Goal: Task Accomplishment & Management: Complete application form

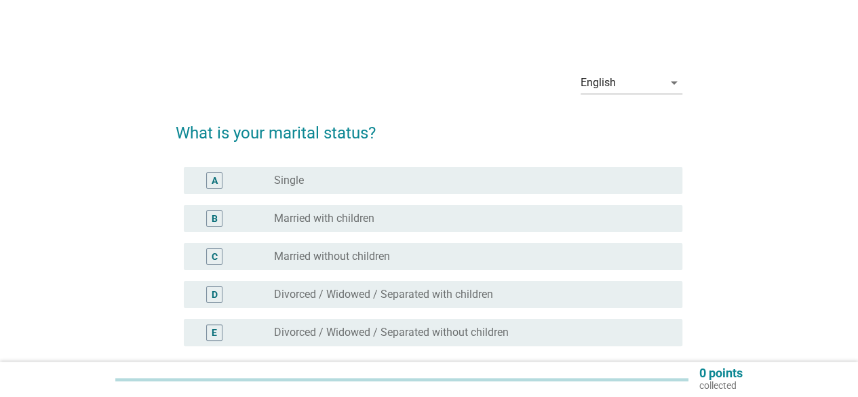
click at [214, 221] on div "B" at bounding box center [215, 219] width 6 height 14
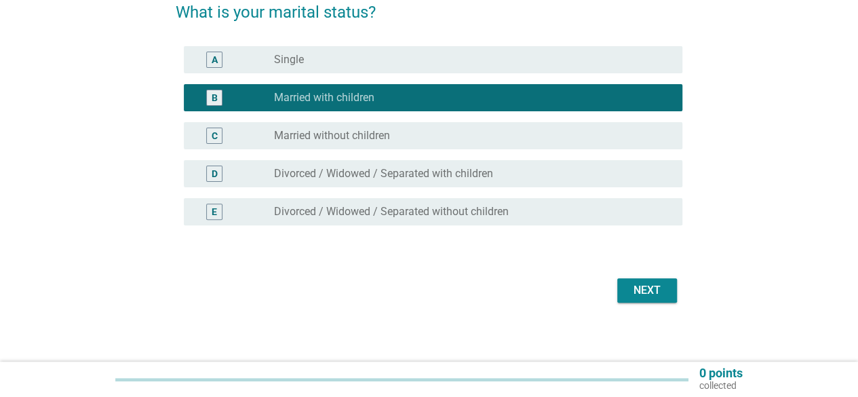
scroll to position [126, 0]
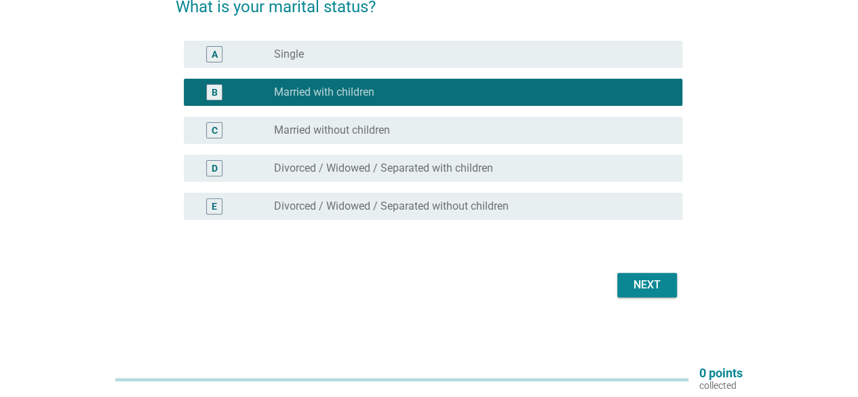
click at [640, 282] on div "Next" at bounding box center [647, 285] width 38 height 16
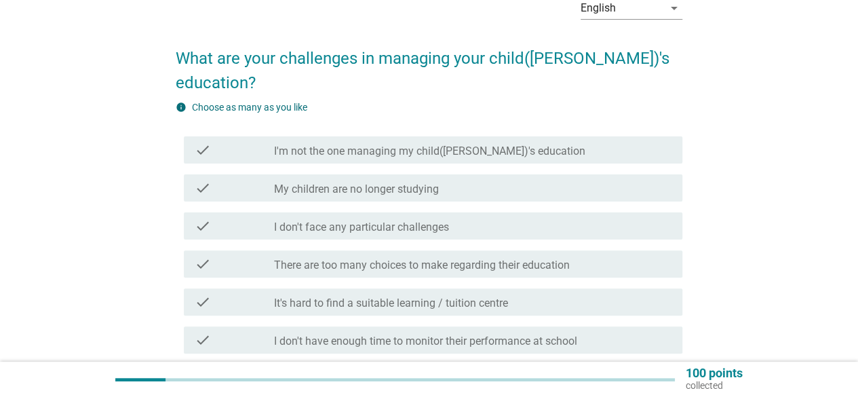
scroll to position [136, 0]
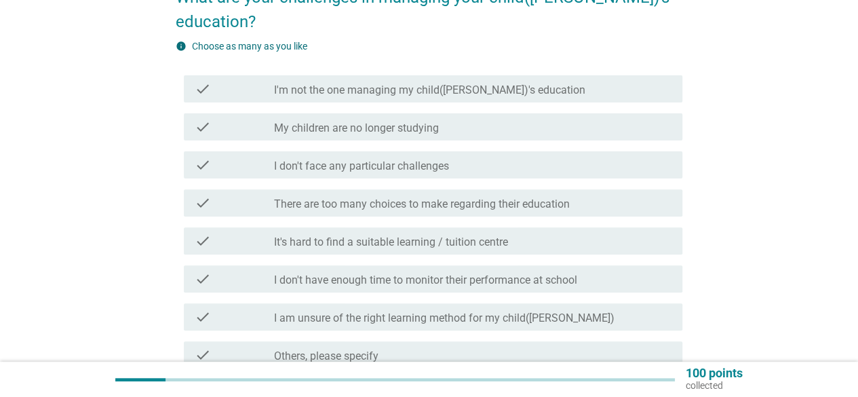
click at [199, 233] on icon "check" at bounding box center [203, 241] width 16 height 16
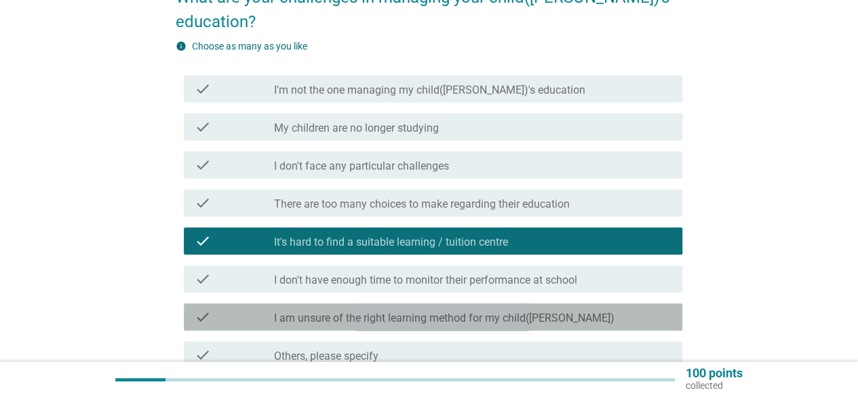
click at [203, 308] on icon "check" at bounding box center [203, 316] width 16 height 16
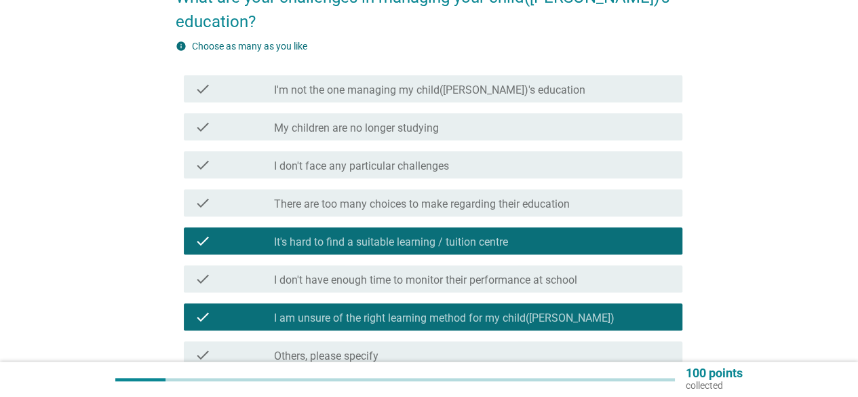
click at [203, 270] on icon "check" at bounding box center [203, 278] width 16 height 16
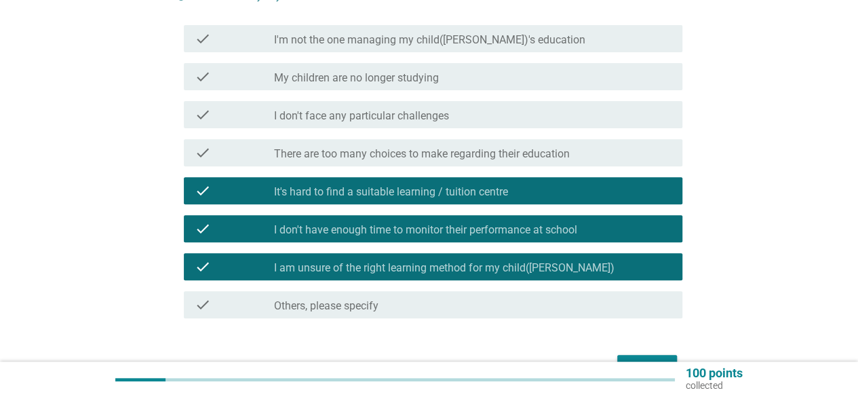
scroll to position [244, 0]
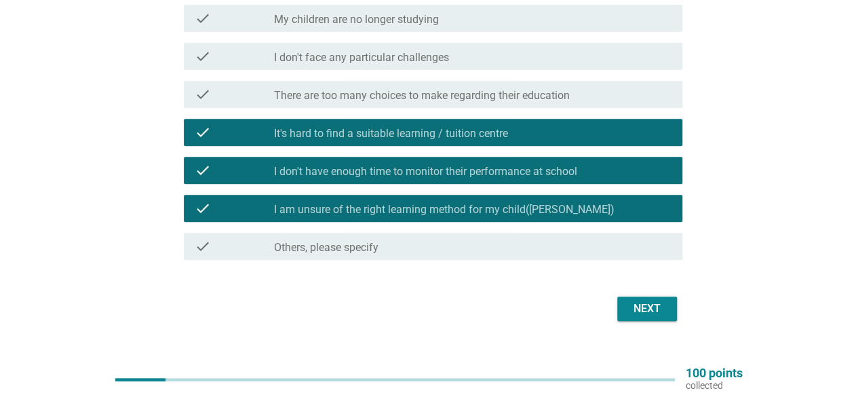
click at [640, 300] on div "Next" at bounding box center [647, 308] width 38 height 16
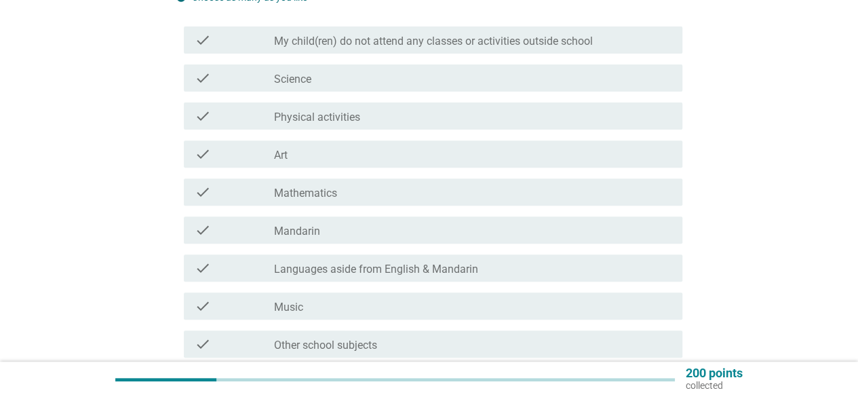
scroll to position [203, 0]
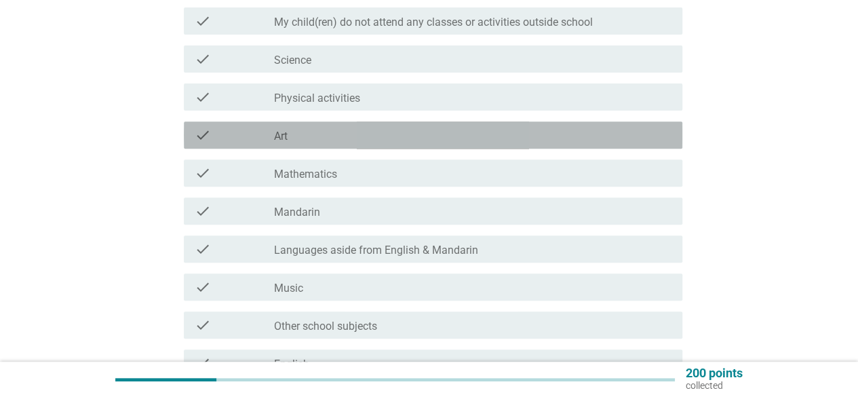
click at [205, 140] on icon "check" at bounding box center [203, 135] width 16 height 16
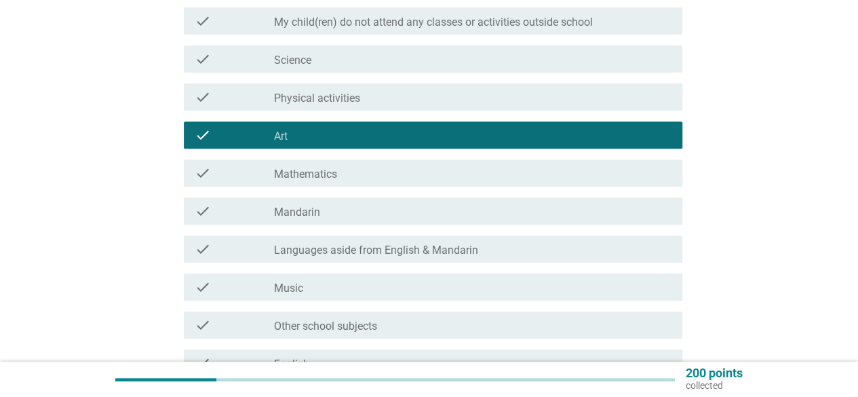
click at [206, 57] on icon "check" at bounding box center [203, 59] width 16 height 16
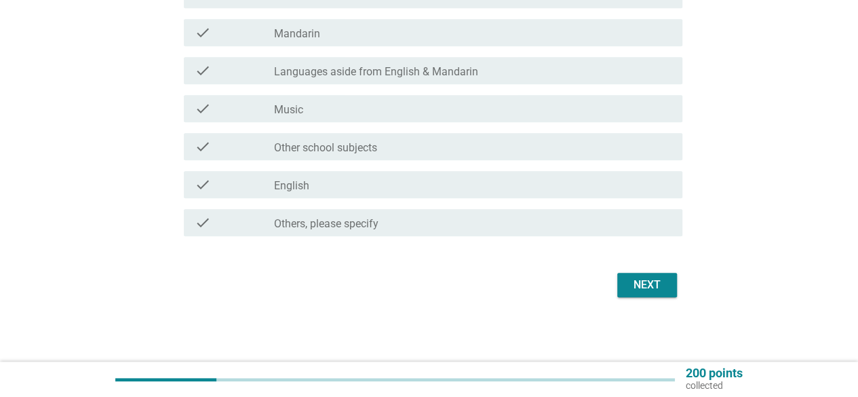
scroll to position [382, 0]
click at [626, 282] on button "Next" at bounding box center [647, 284] width 60 height 24
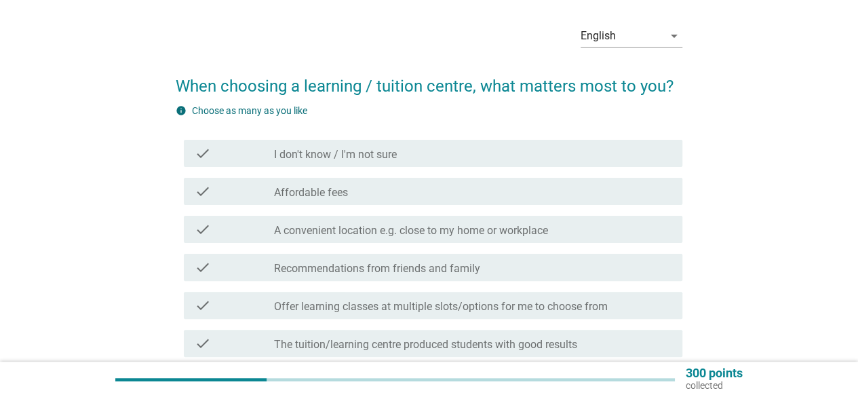
scroll to position [68, 0]
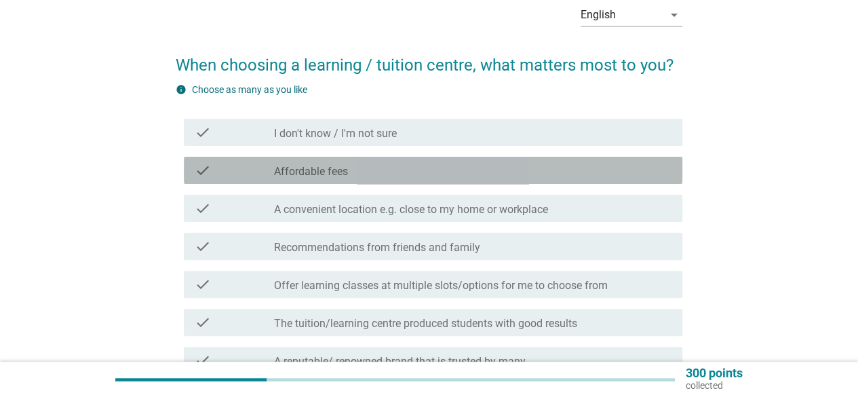
click at [202, 171] on icon "check" at bounding box center [203, 170] width 16 height 16
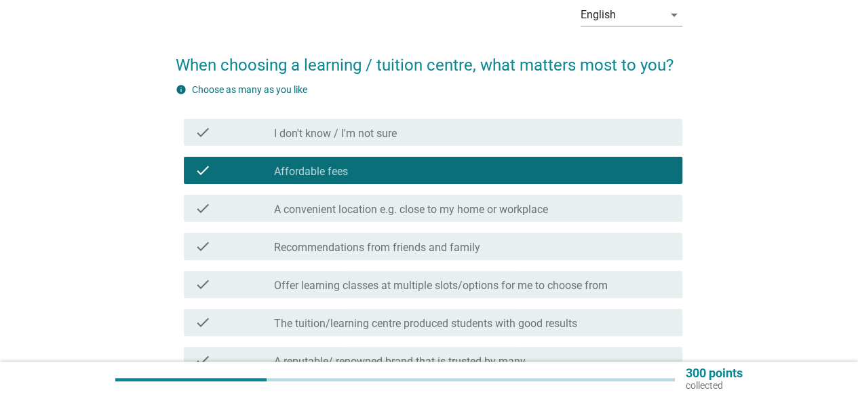
click at [205, 212] on icon "check" at bounding box center [203, 208] width 16 height 16
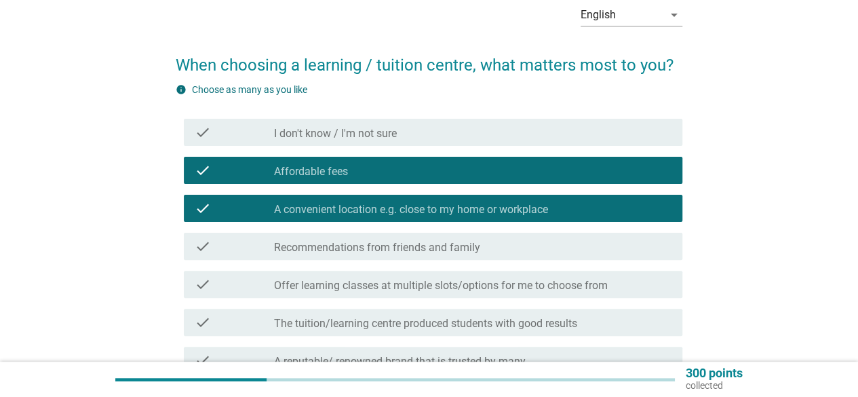
scroll to position [136, 0]
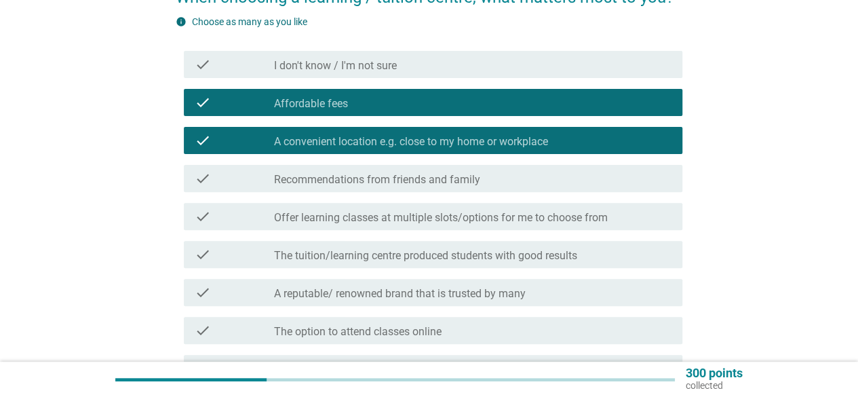
click at [199, 182] on icon "check" at bounding box center [203, 178] width 16 height 16
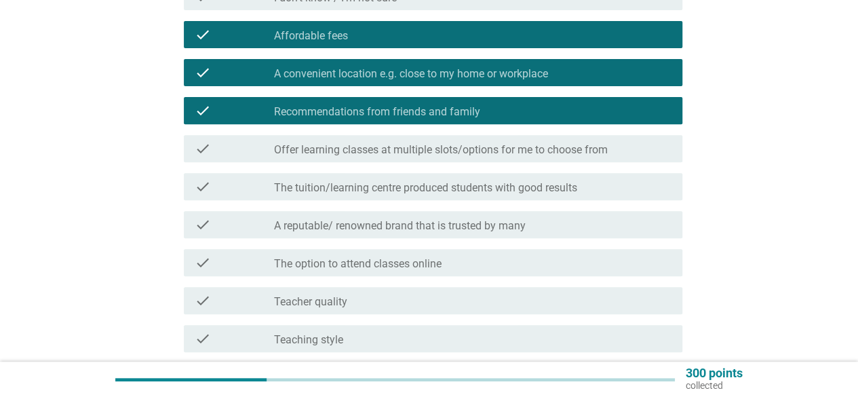
scroll to position [271, 0]
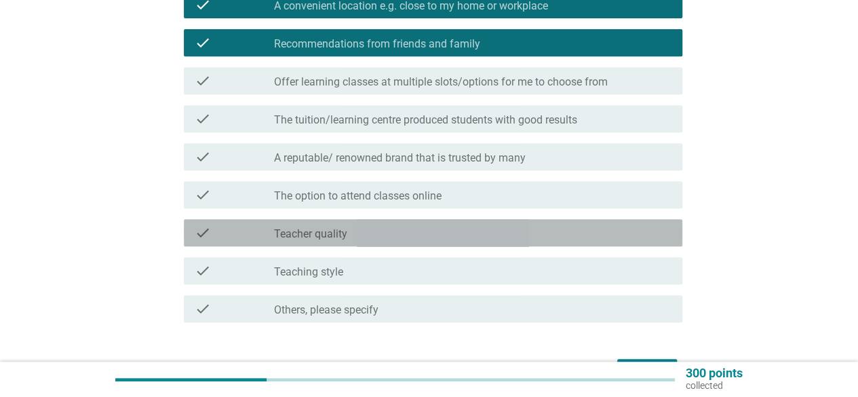
click at [208, 237] on icon "check" at bounding box center [203, 232] width 16 height 16
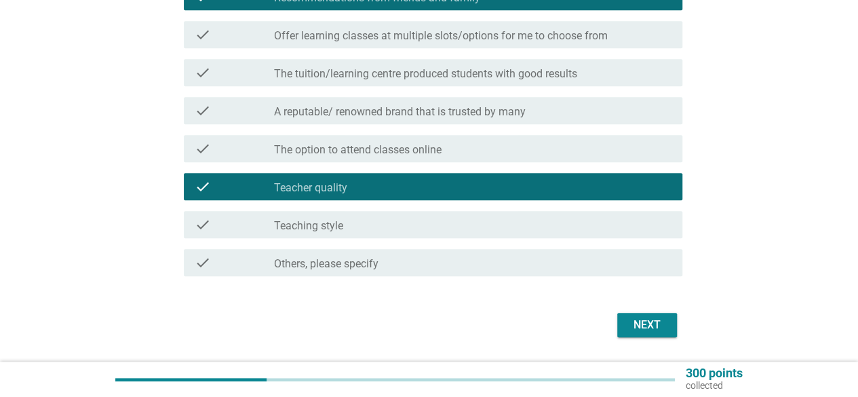
scroll to position [339, 0]
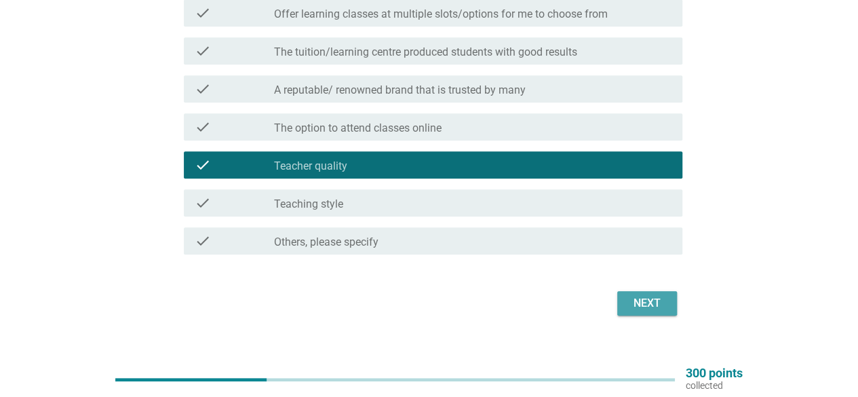
click at [635, 304] on div "Next" at bounding box center [647, 303] width 38 height 16
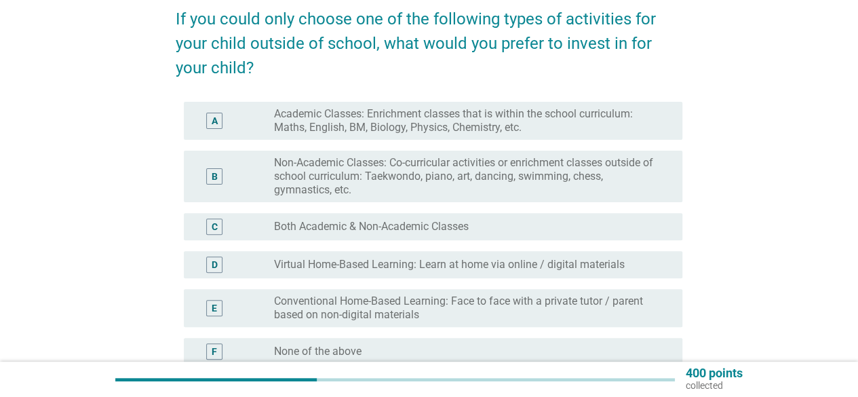
scroll to position [136, 0]
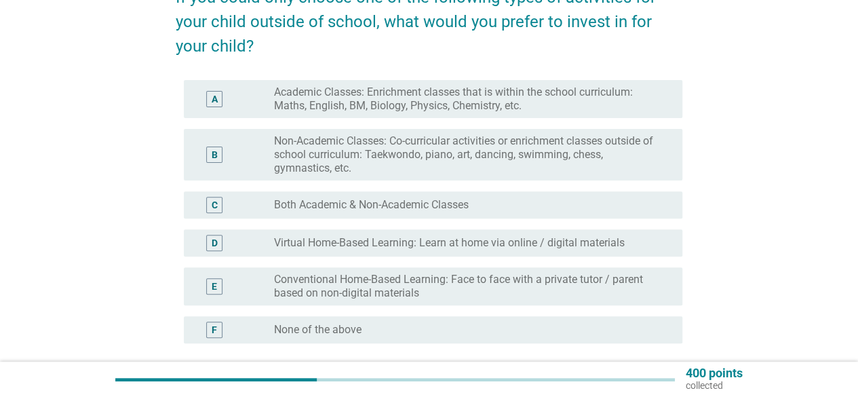
click at [218, 157] on div "B" at bounding box center [214, 154] width 16 height 16
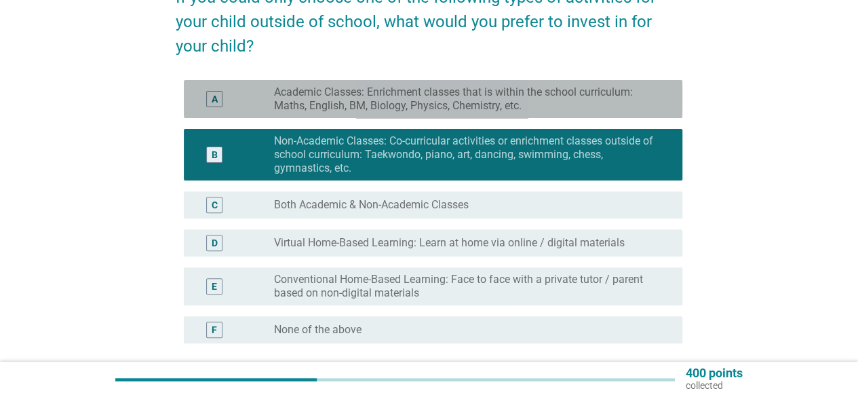
click at [217, 100] on div "A" at bounding box center [215, 99] width 6 height 14
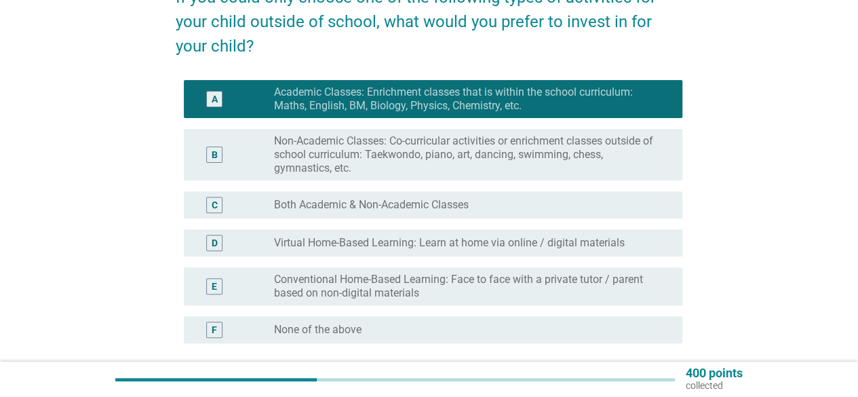
click at [218, 161] on div "B" at bounding box center [214, 154] width 16 height 16
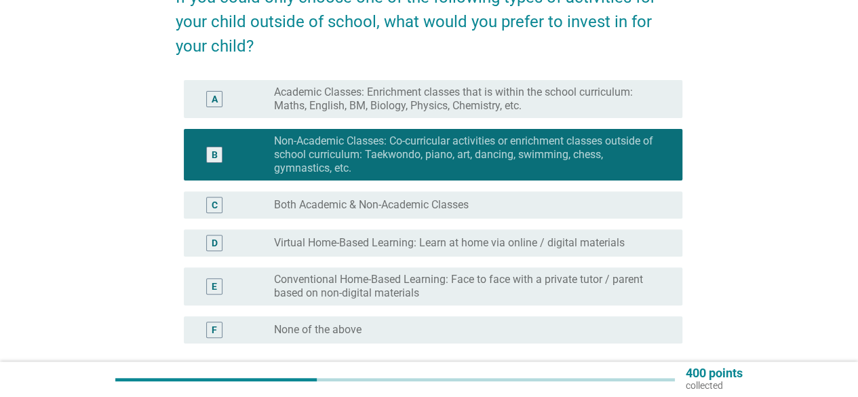
scroll to position [203, 0]
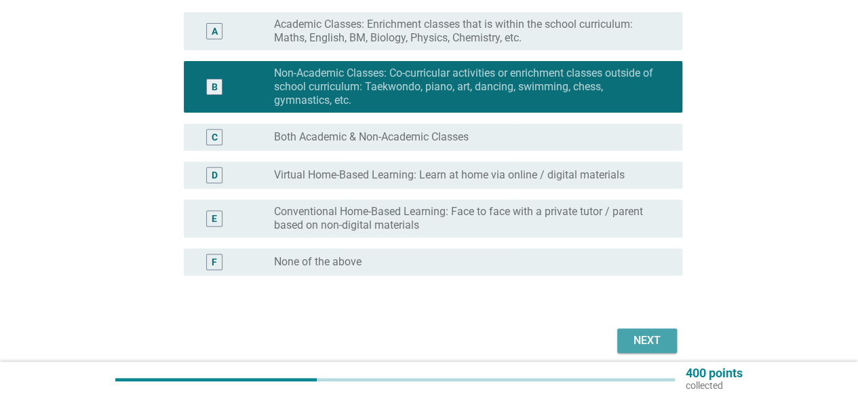
click at [643, 336] on div "Next" at bounding box center [647, 340] width 38 height 16
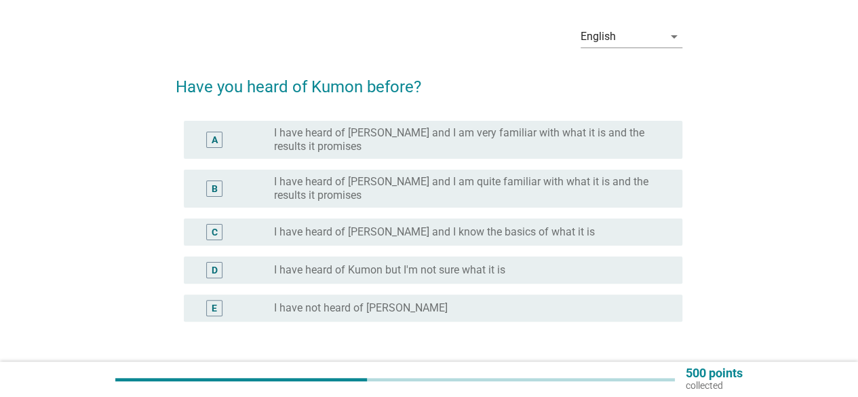
scroll to position [68, 0]
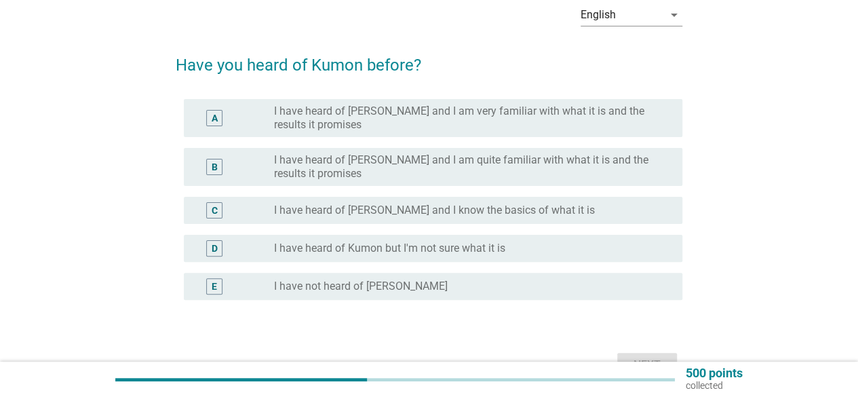
click at [217, 212] on div "C" at bounding box center [215, 210] width 6 height 14
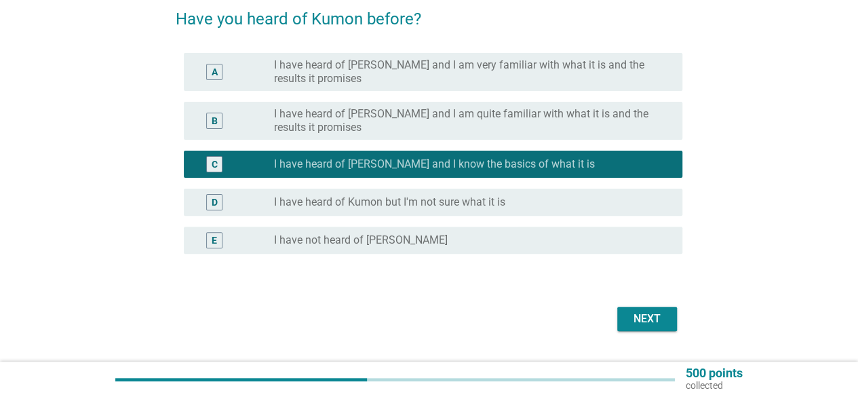
scroll to position [136, 0]
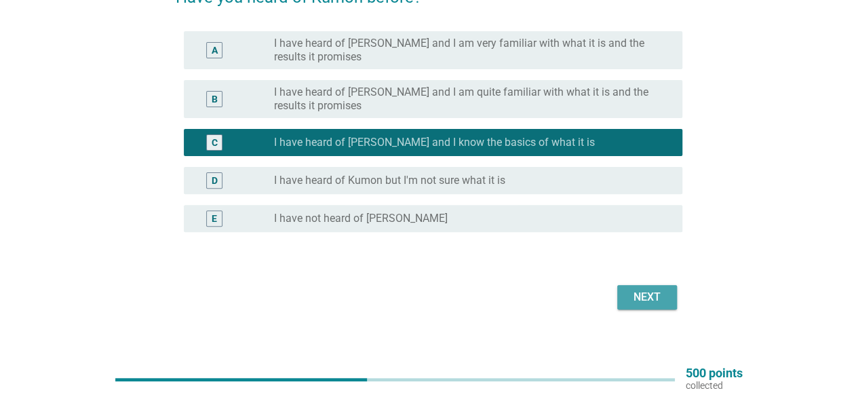
click at [645, 298] on div "Next" at bounding box center [647, 297] width 38 height 16
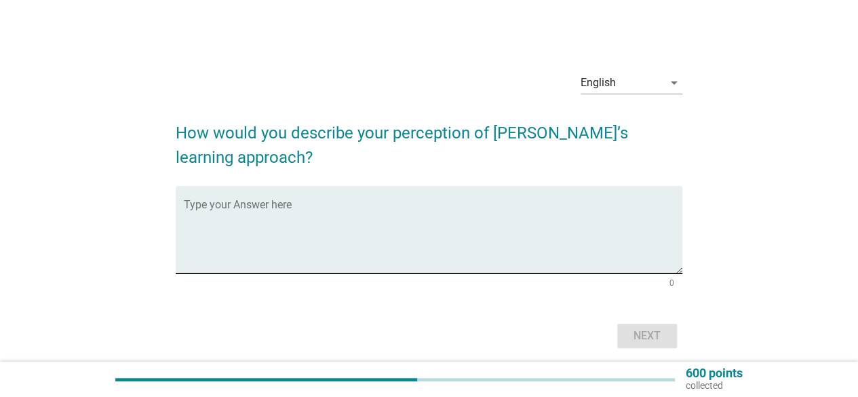
click at [329, 219] on textarea "Type your Answer here" at bounding box center [433, 237] width 498 height 71
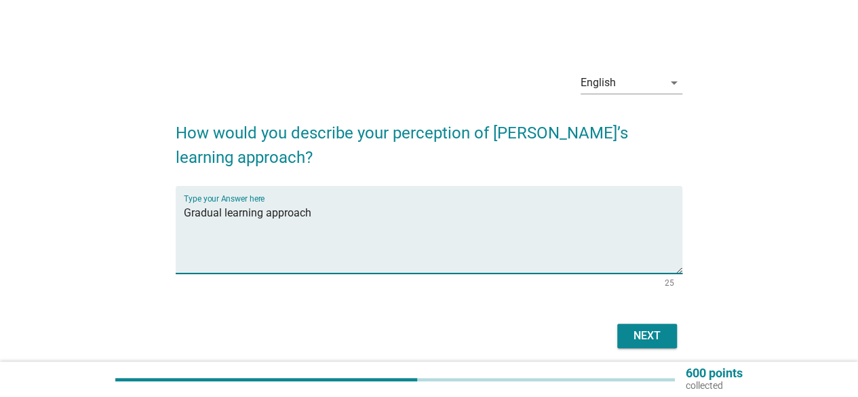
click at [220, 215] on textarea "Gradual learning approach" at bounding box center [433, 237] width 498 height 71
type textarea "Gradually incremental learning approach"
click at [628, 337] on div "Next" at bounding box center [647, 335] width 38 height 16
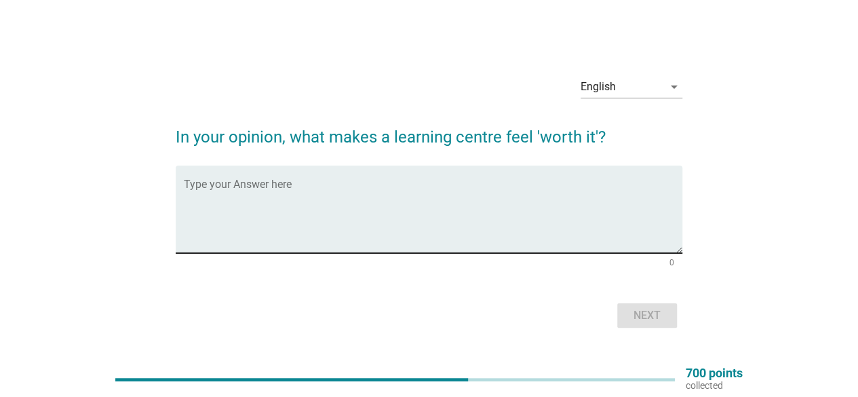
click at [279, 180] on div "Type your Answer here" at bounding box center [433, 208] width 498 height 87
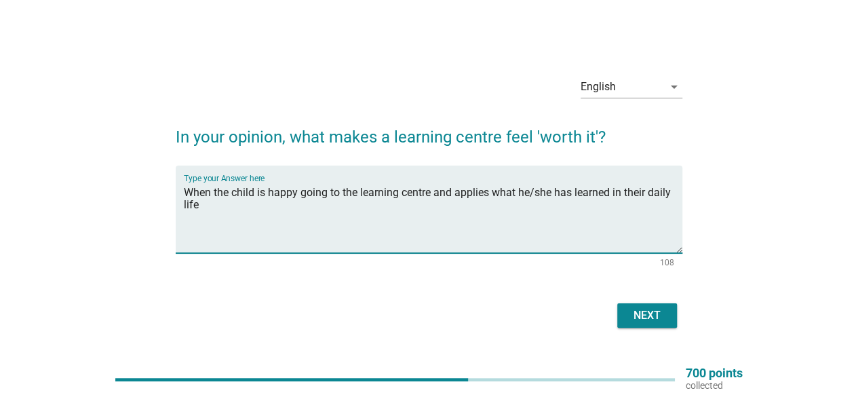
type textarea "When the child is happy going to the learning centre and applies what he/she ha…"
click at [638, 313] on div "Next" at bounding box center [647, 315] width 38 height 16
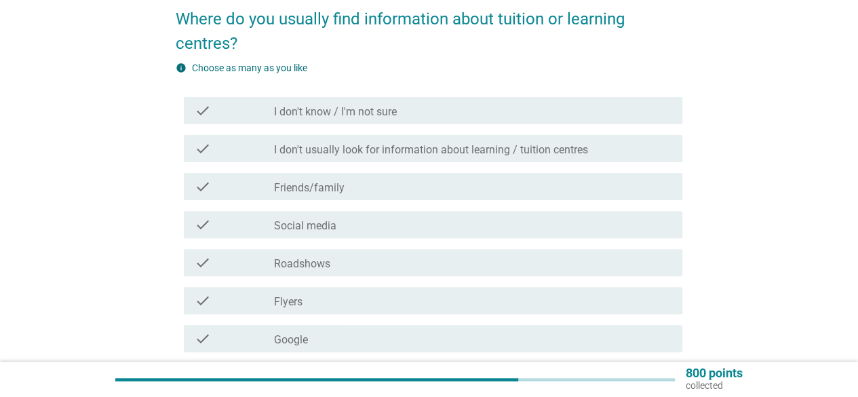
scroll to position [136, 0]
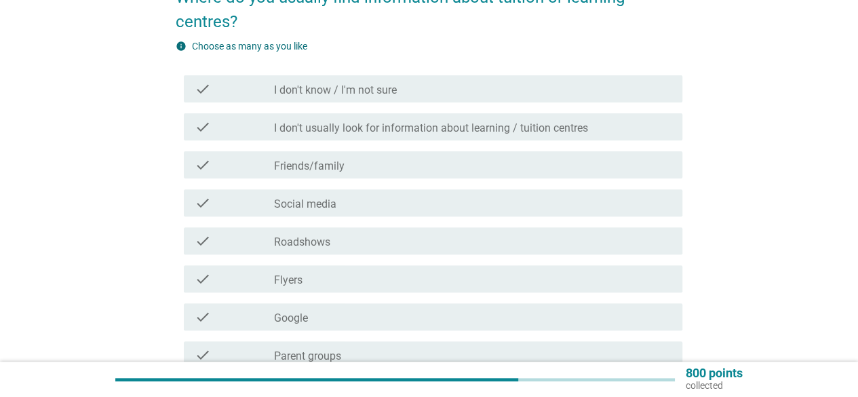
click at [200, 168] on icon "check" at bounding box center [203, 165] width 16 height 16
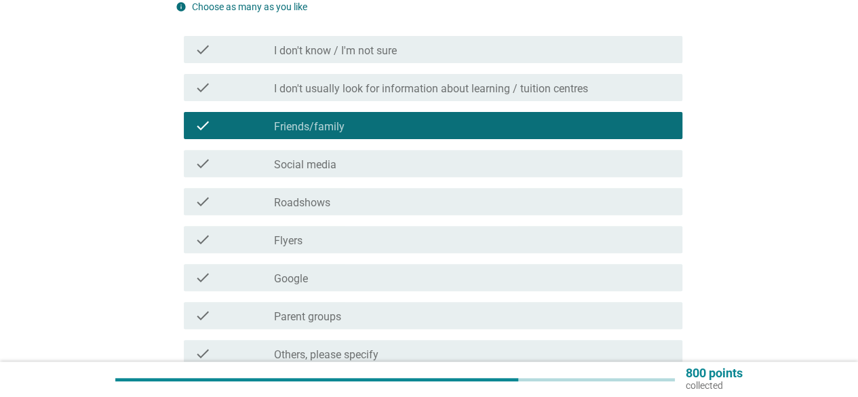
scroll to position [203, 0]
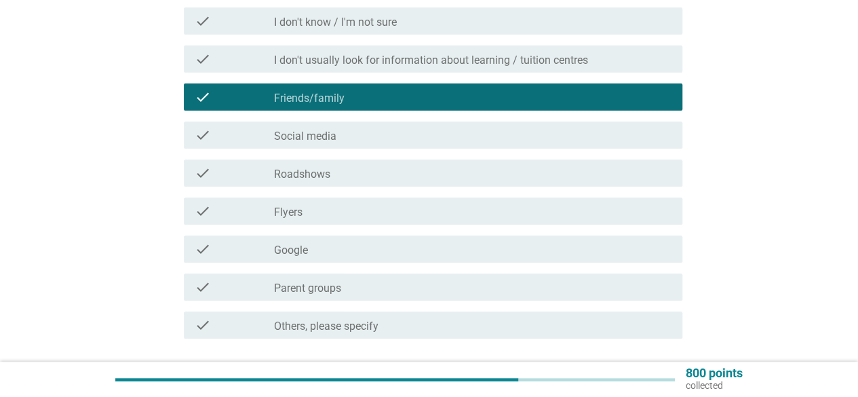
click at [204, 289] on icon "check" at bounding box center [203, 287] width 16 height 16
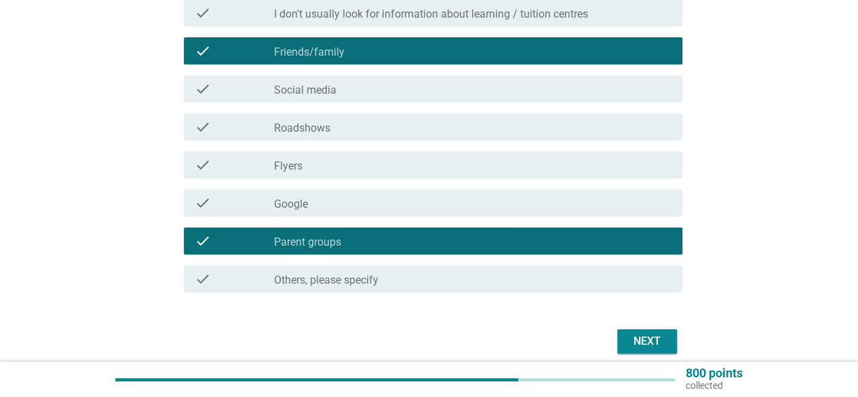
scroll to position [271, 0]
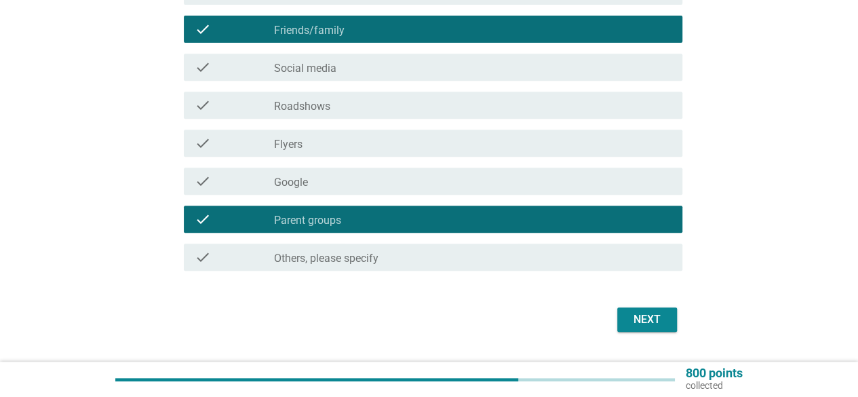
click at [659, 313] on div "Next" at bounding box center [647, 319] width 38 height 16
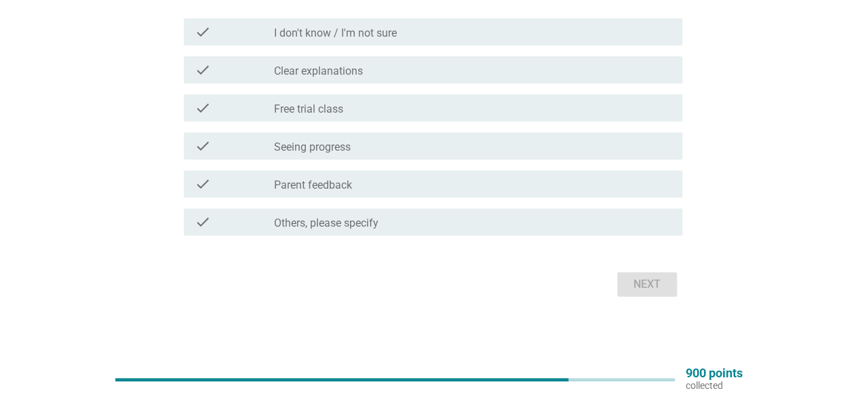
scroll to position [125, 0]
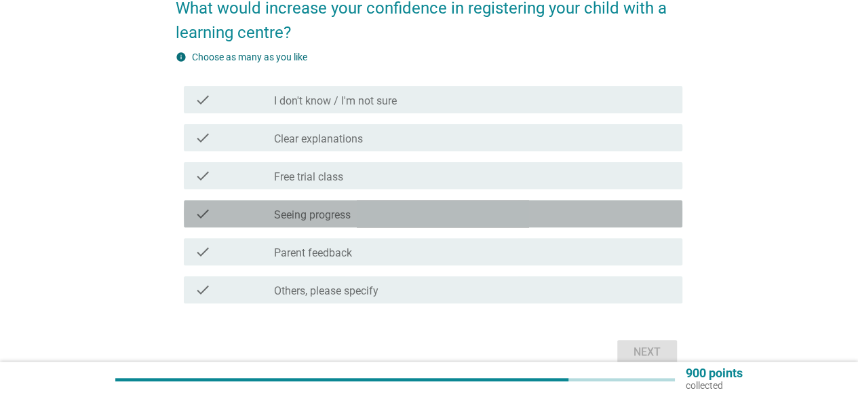
click at [212, 216] on div "check" at bounding box center [234, 213] width 79 height 16
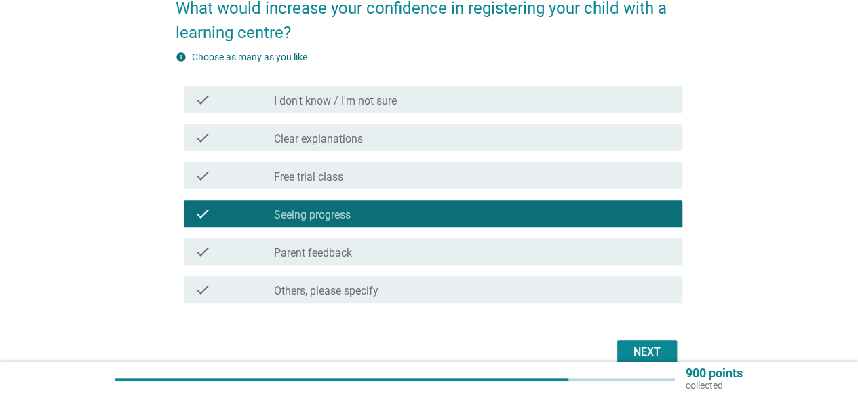
click at [211, 249] on div "check" at bounding box center [234, 251] width 79 height 16
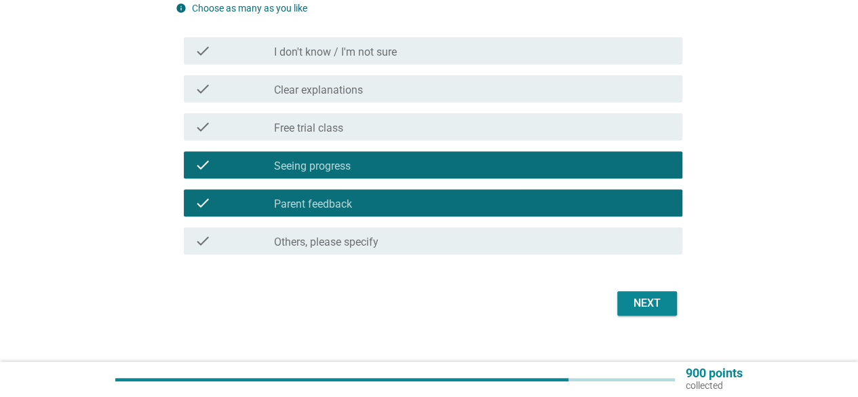
scroll to position [193, 0]
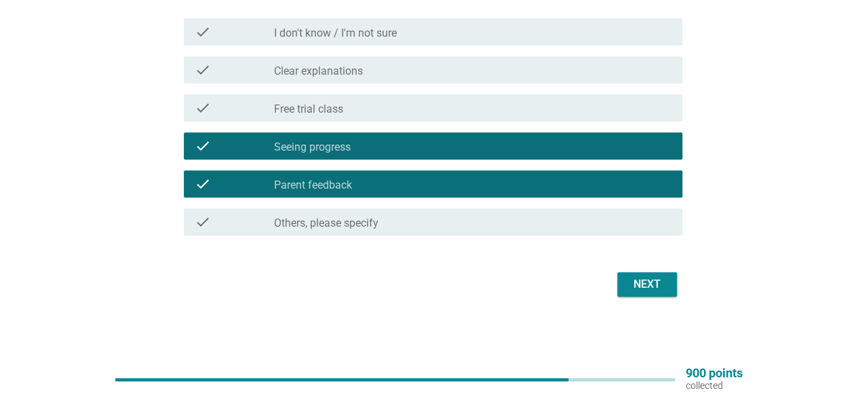
click at [641, 283] on div "Next" at bounding box center [647, 284] width 38 height 16
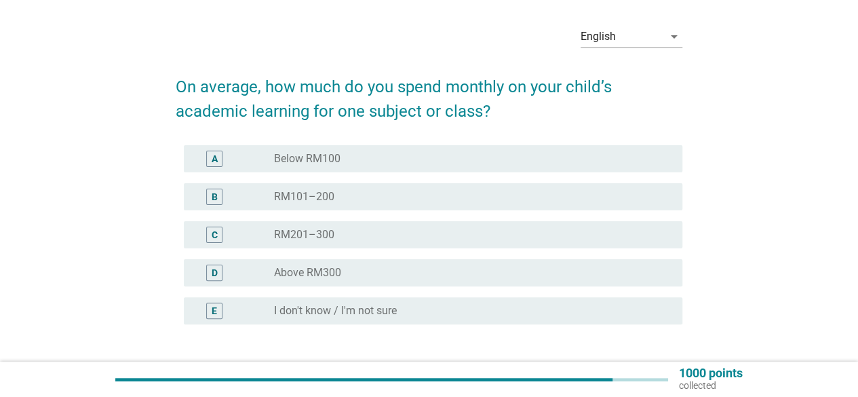
scroll to position [68, 0]
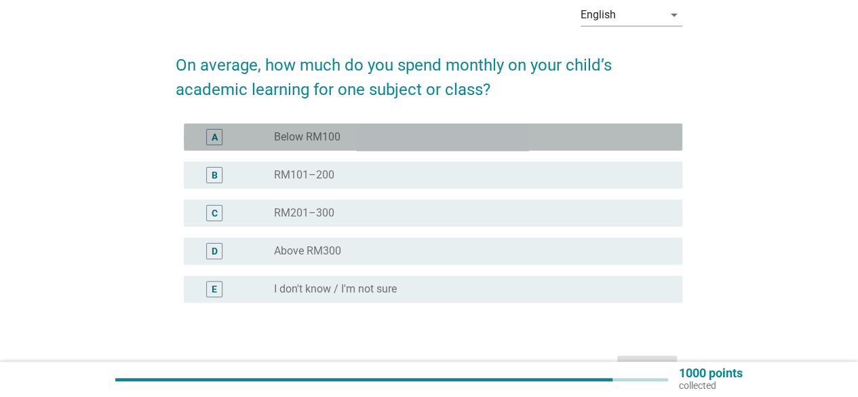
click at [213, 137] on div "A" at bounding box center [215, 137] width 6 height 14
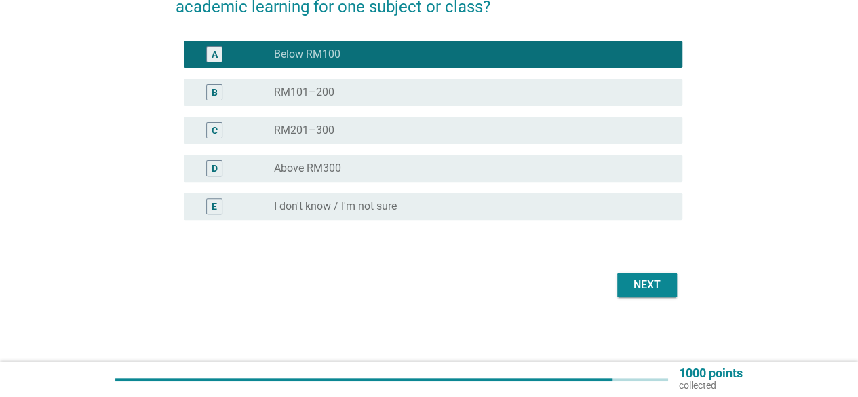
scroll to position [150, 0]
click at [651, 283] on div "Next" at bounding box center [647, 285] width 38 height 16
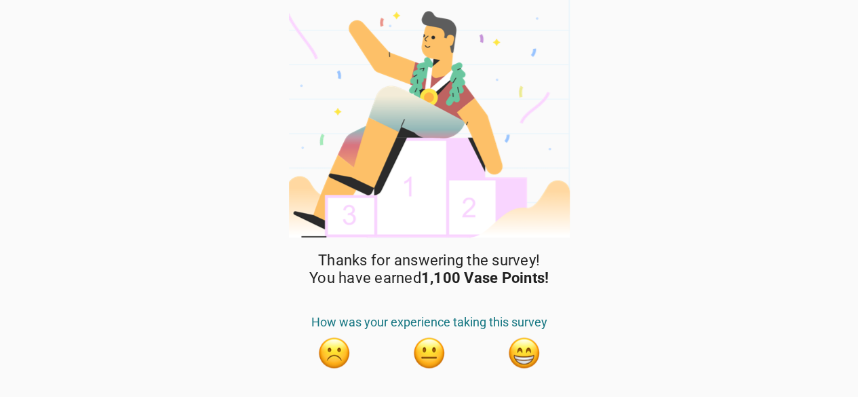
scroll to position [33, 0]
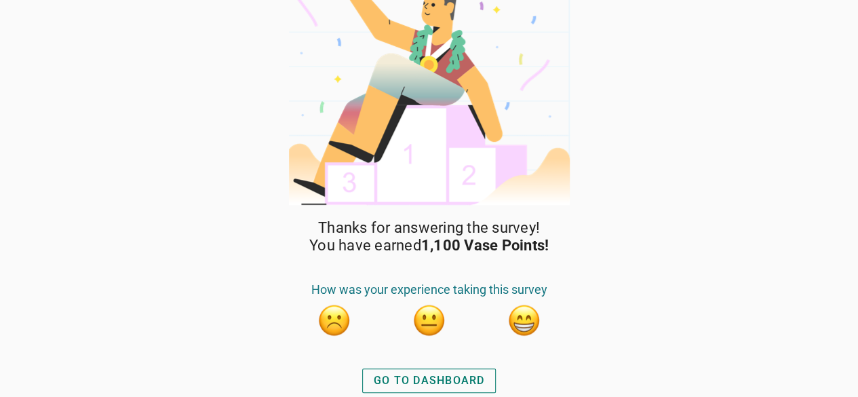
click at [426, 379] on div "GO TO DASHBOARD" at bounding box center [429, 380] width 111 height 16
